Goal: Navigation & Orientation: Find specific page/section

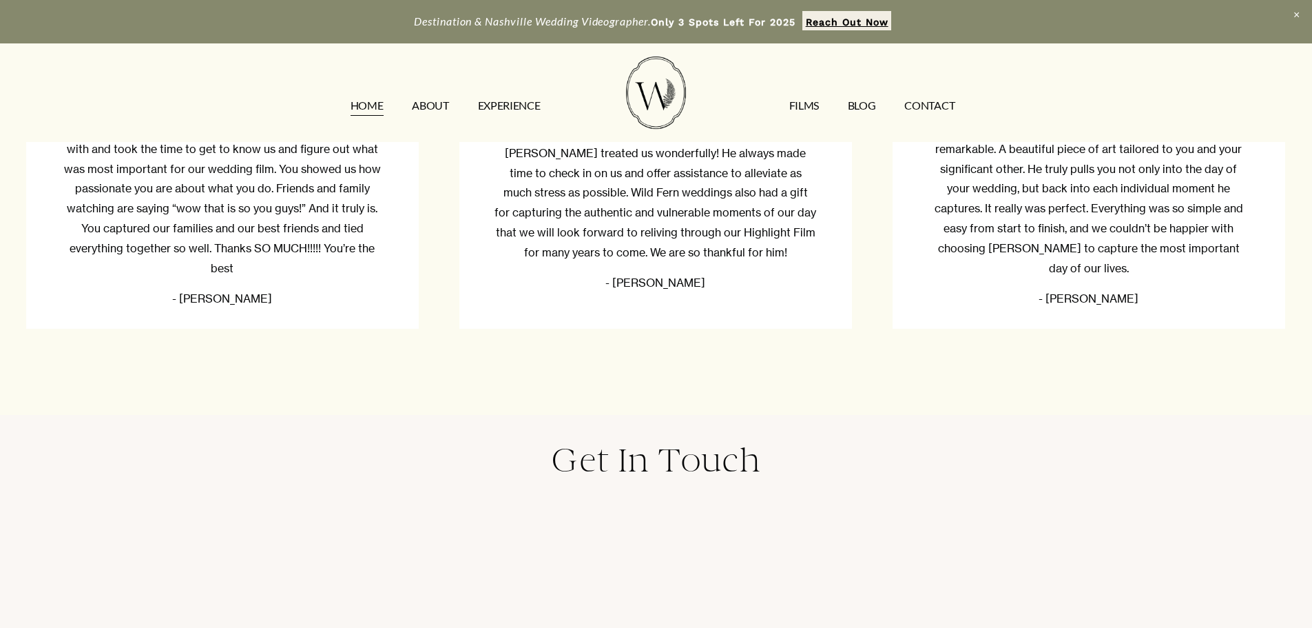
scroll to position [4547, 0]
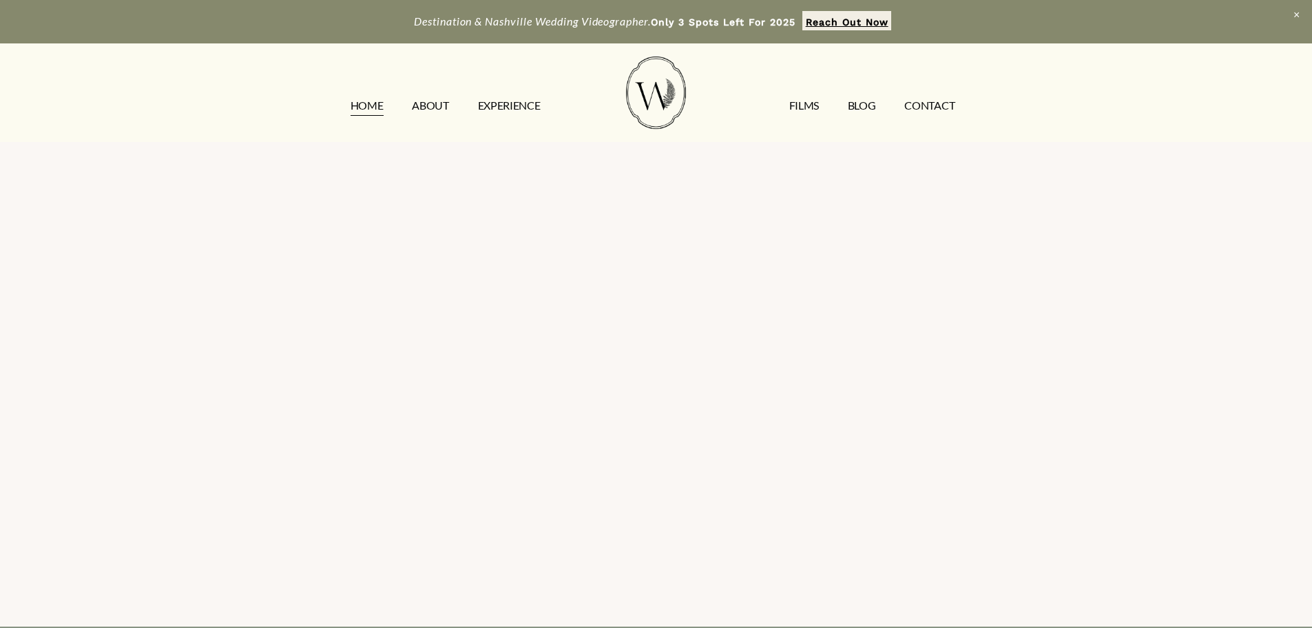
click at [431, 108] on link "ABOUT" at bounding box center [430, 105] width 37 height 22
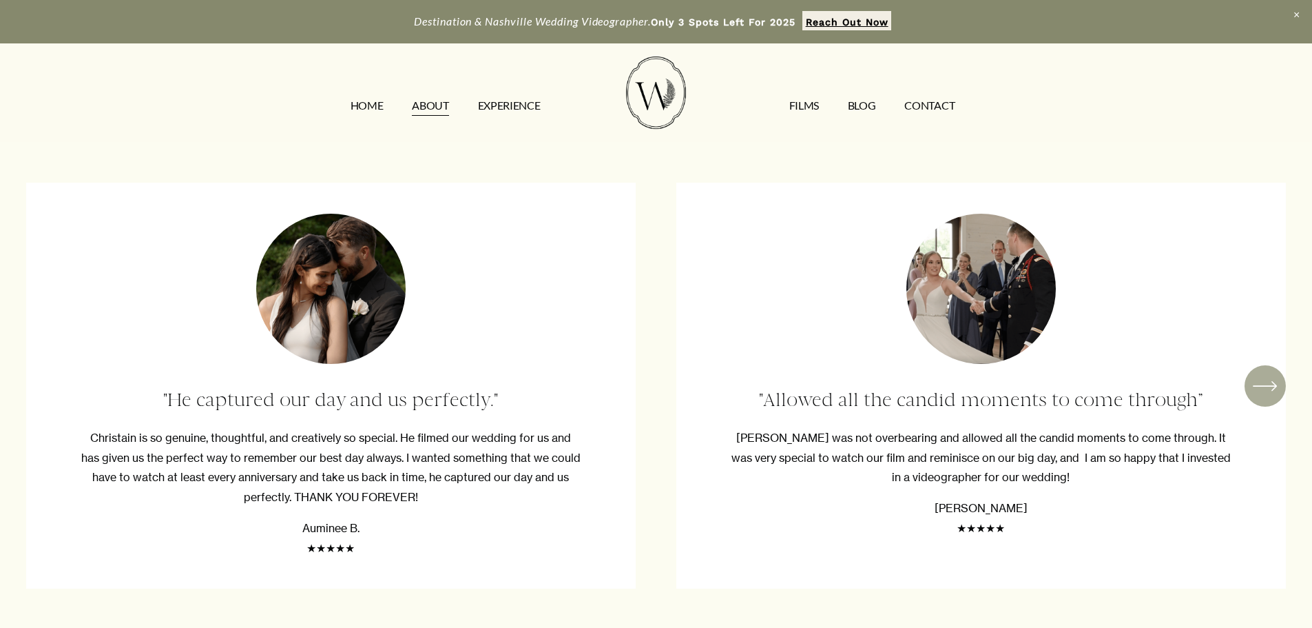
scroll to position [3169, 0]
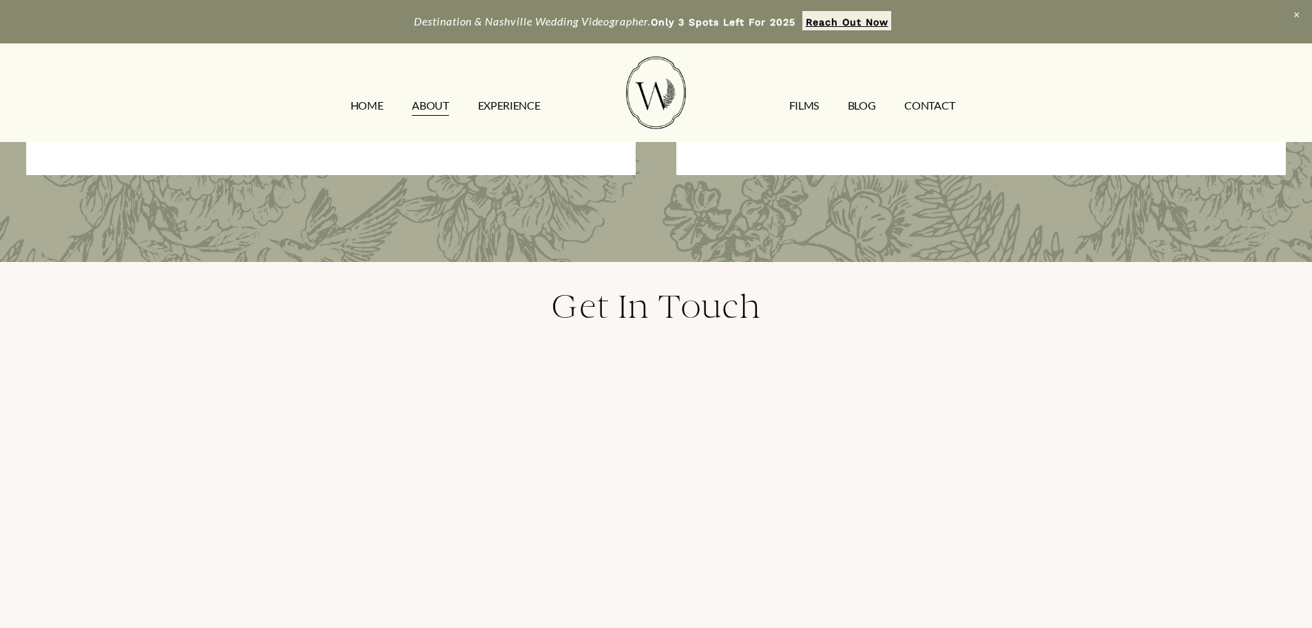
click at [486, 87] on div at bounding box center [656, 92] width 630 height 72
click at [489, 103] on link "EXPERIENCE" at bounding box center [509, 105] width 63 height 22
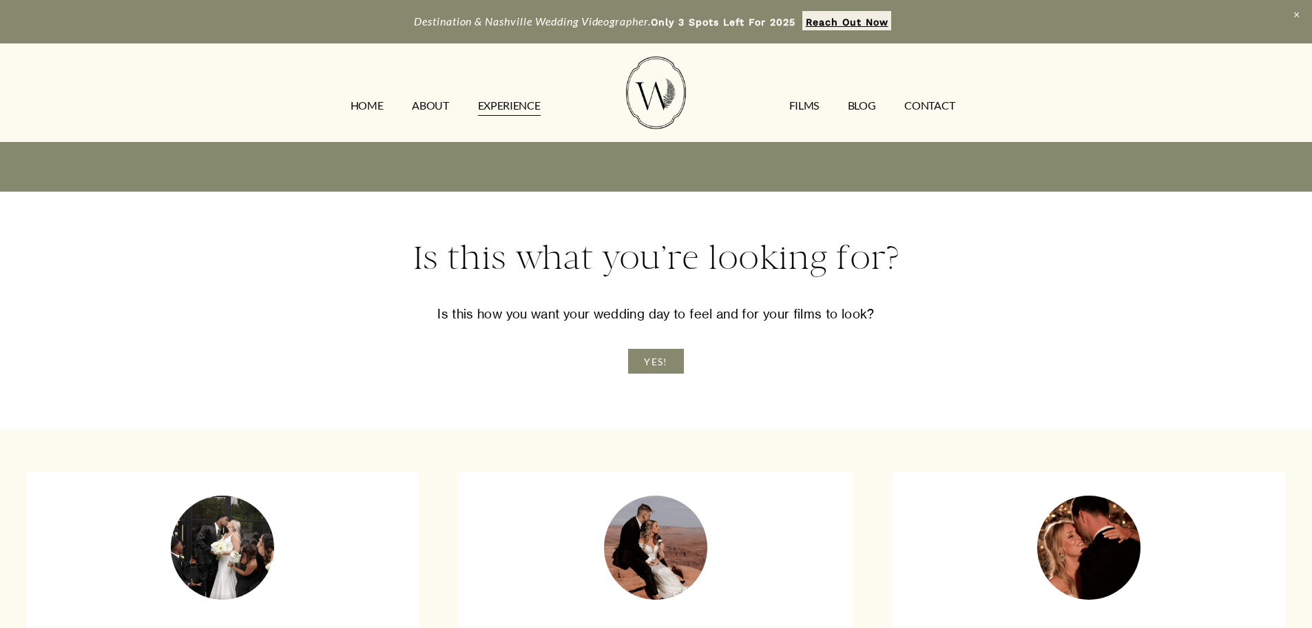
scroll to position [2549, 0]
